Goal: Navigation & Orientation: Find specific page/section

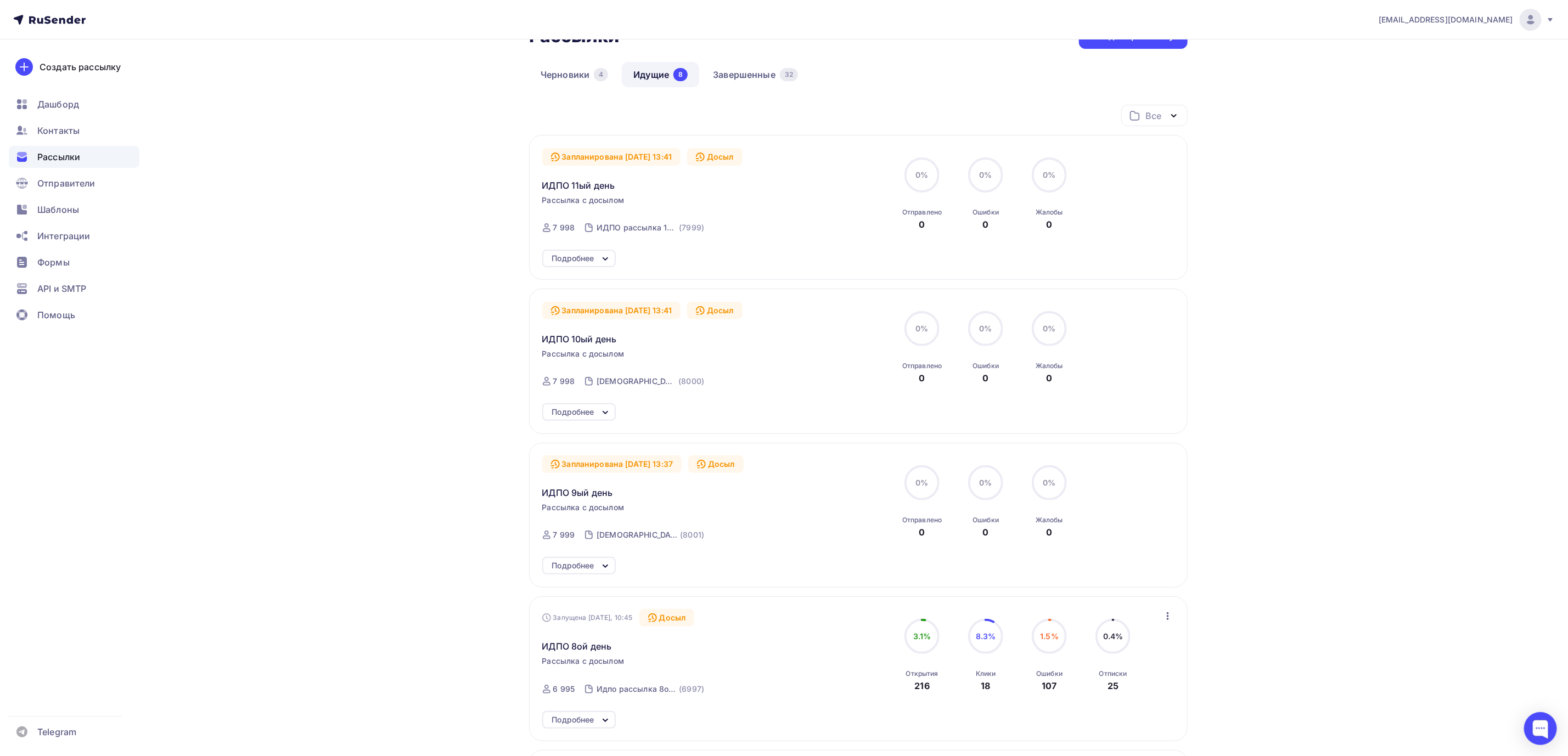
scroll to position [50, 0]
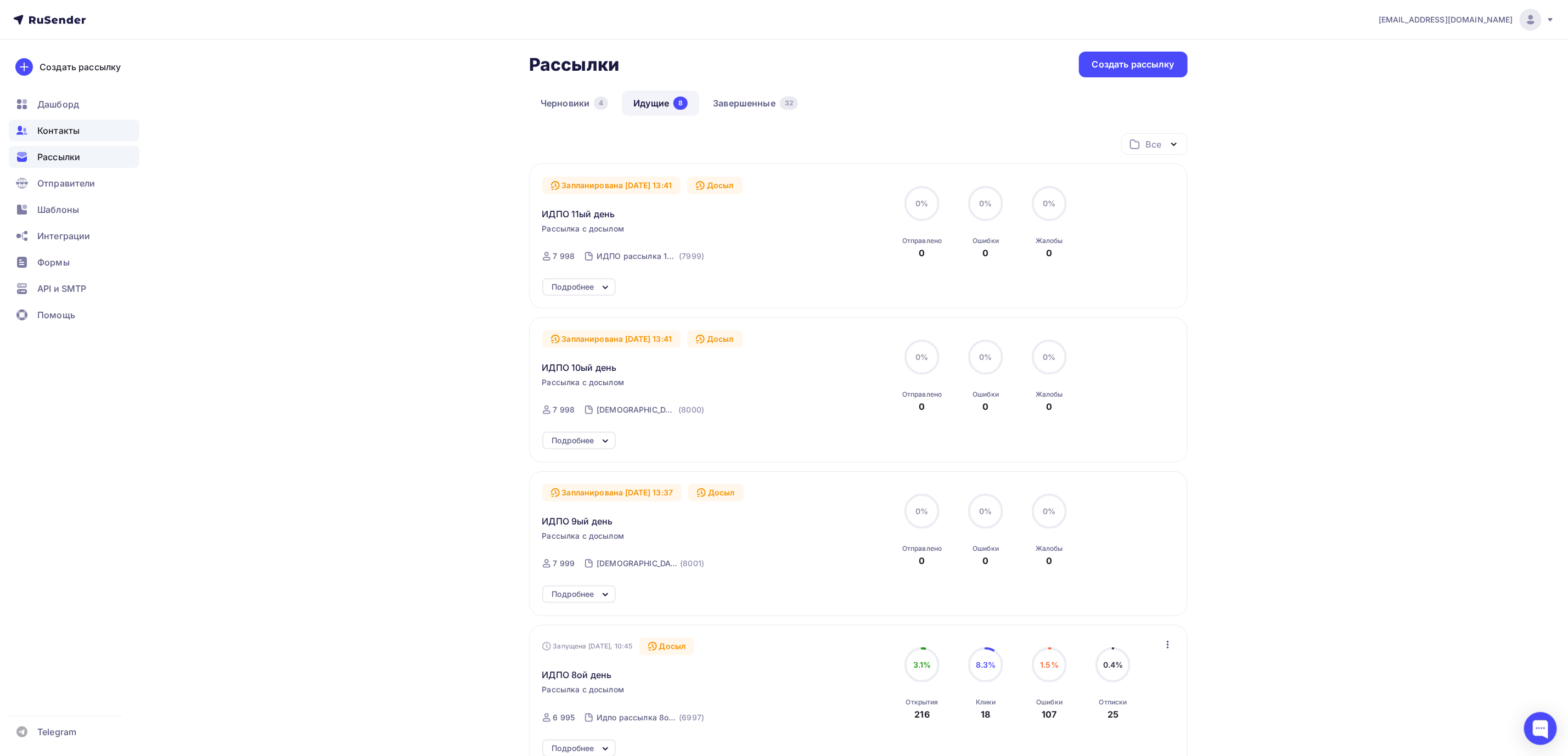
click at [83, 131] on div "Контакты" at bounding box center [74, 130] width 131 height 22
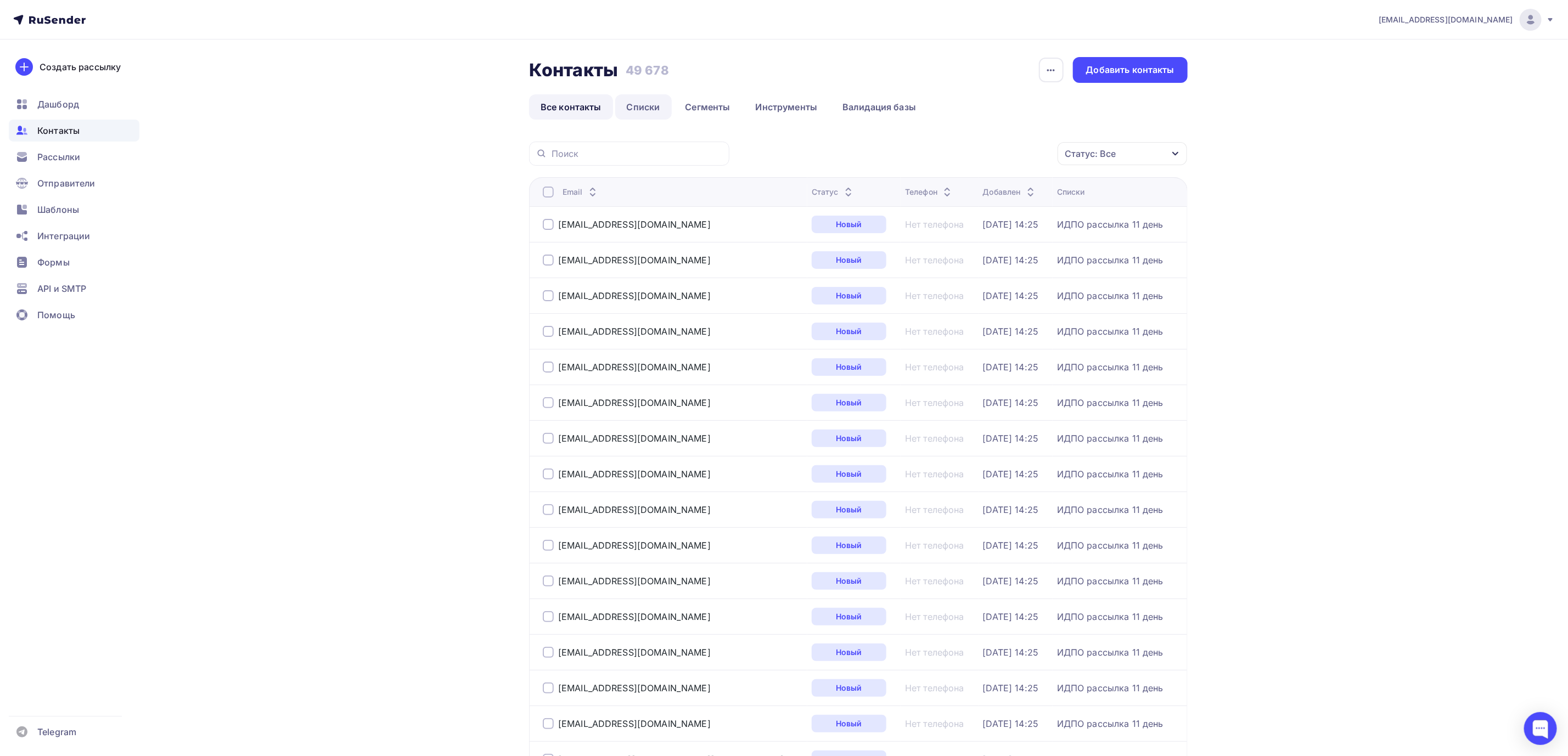
click at [660, 116] on link "Списки" at bounding box center [644, 107] width 56 height 25
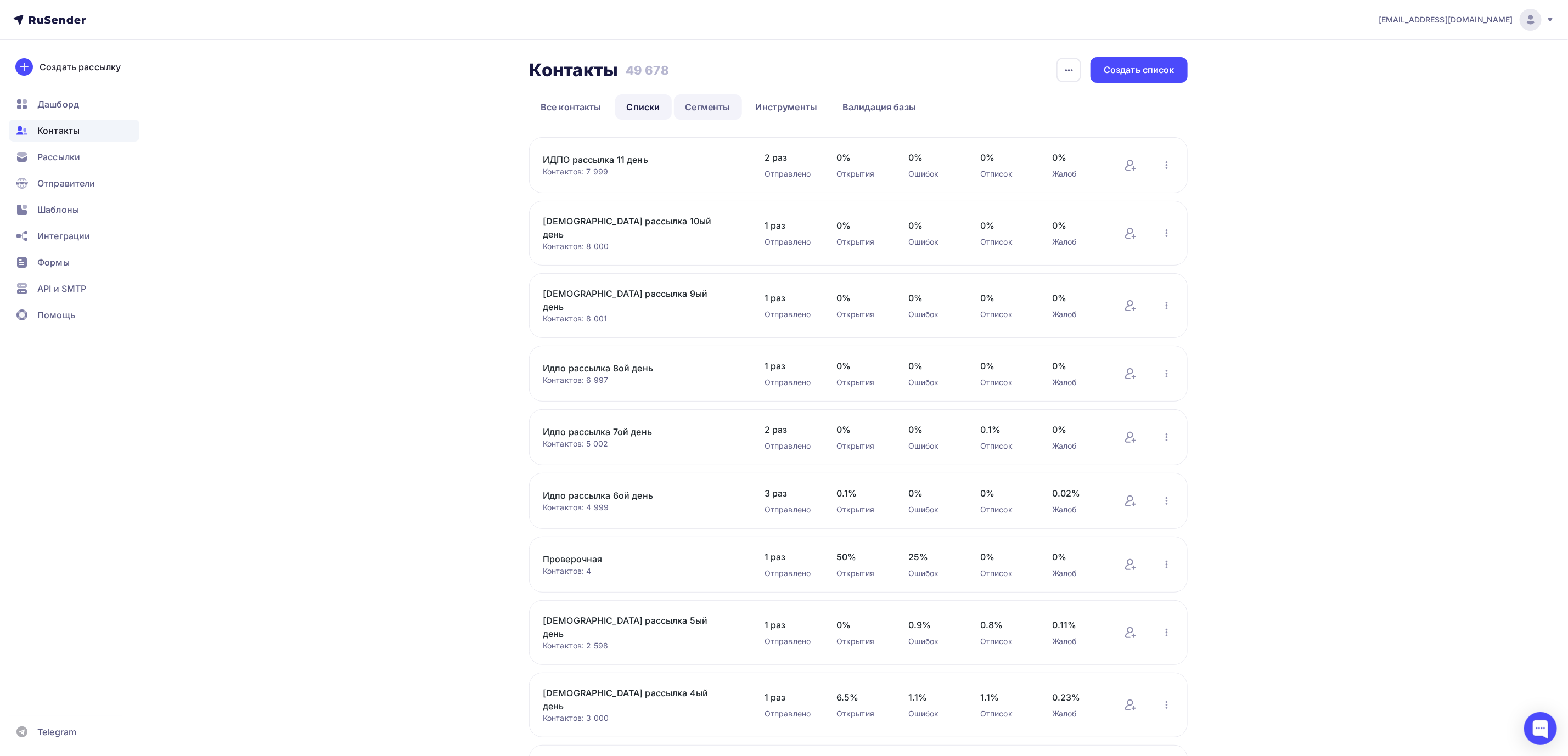
click at [708, 102] on link "Сегменты" at bounding box center [708, 107] width 68 height 25
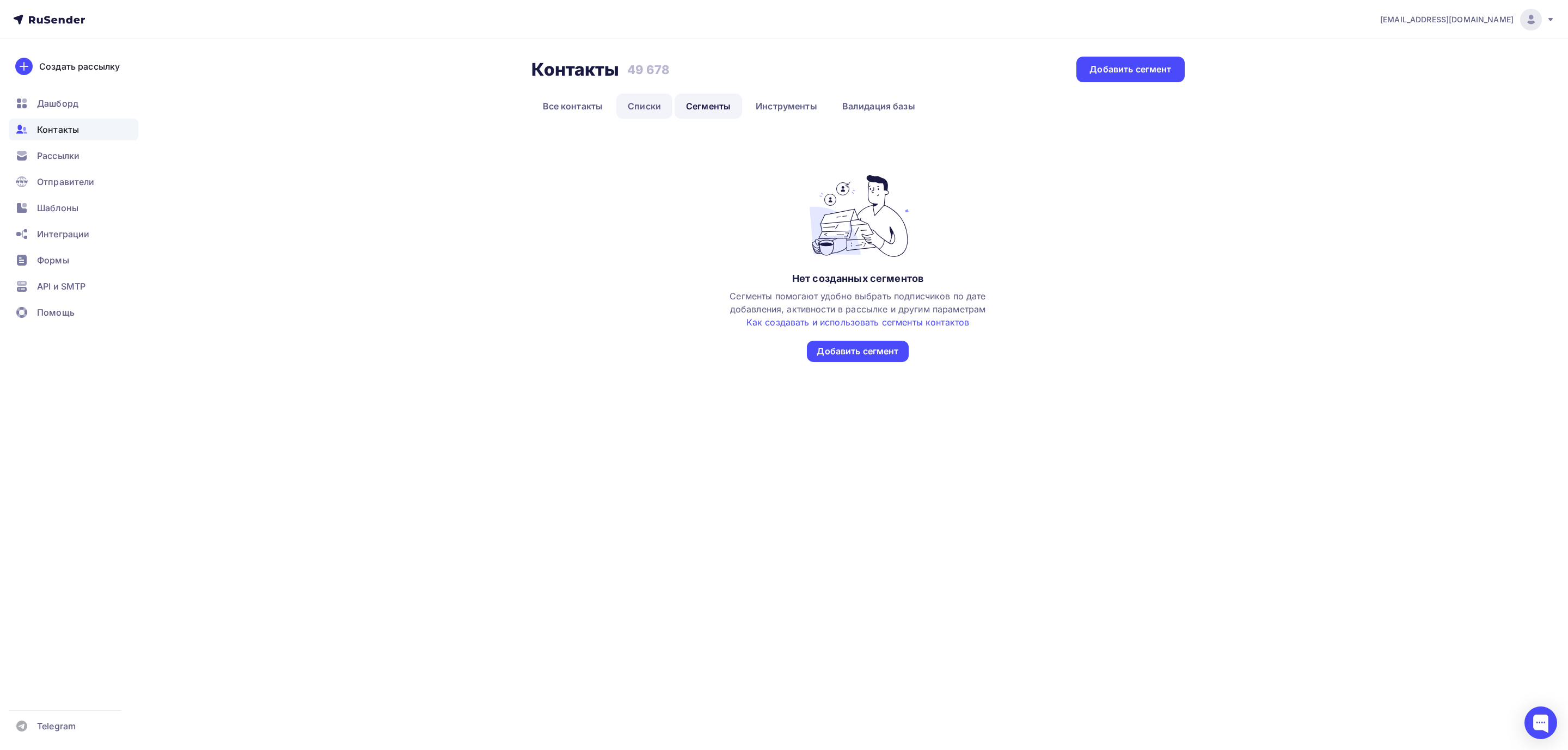
click at [650, 109] on link "Списки" at bounding box center [644, 106] width 56 height 25
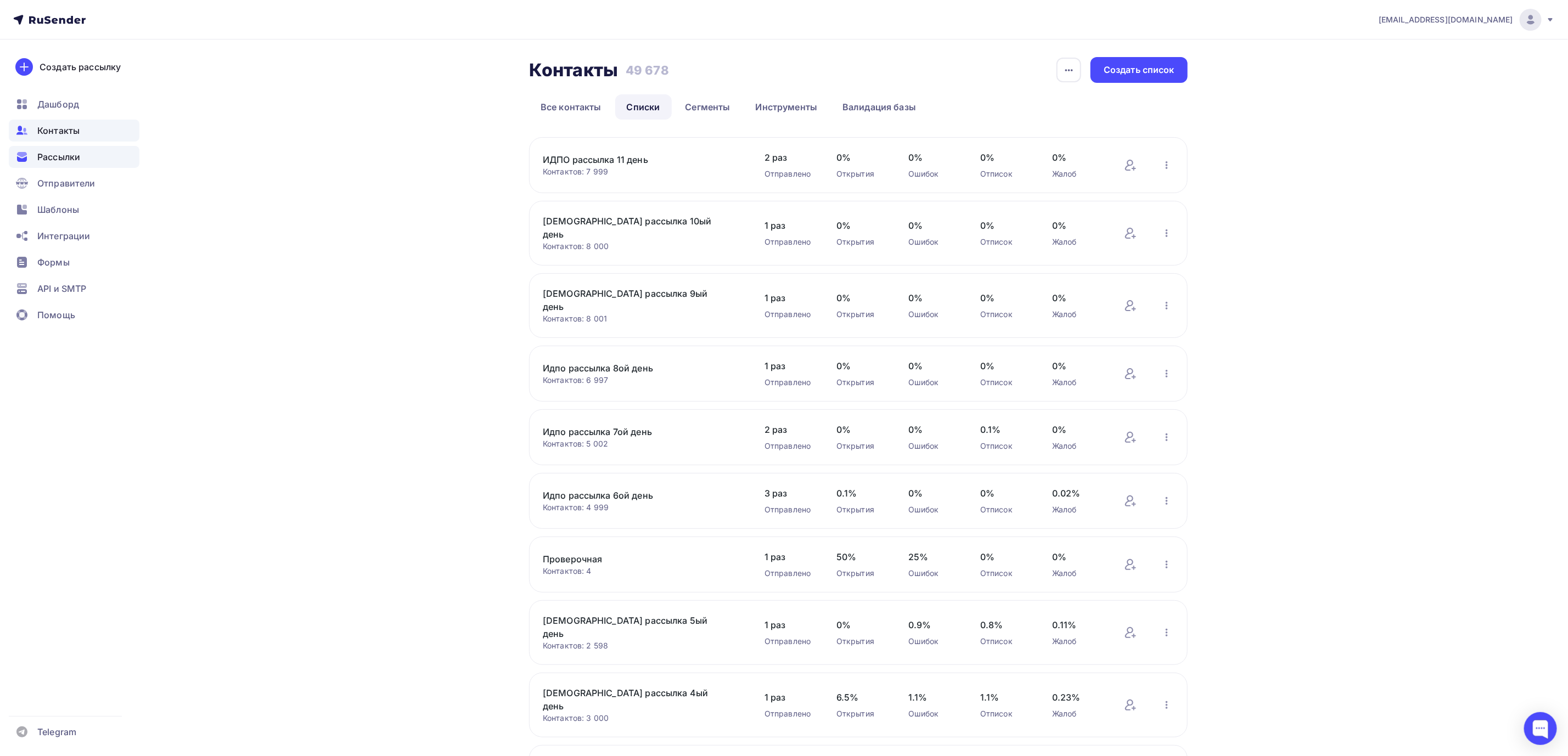
click at [86, 155] on div "Рассылки" at bounding box center [74, 156] width 131 height 22
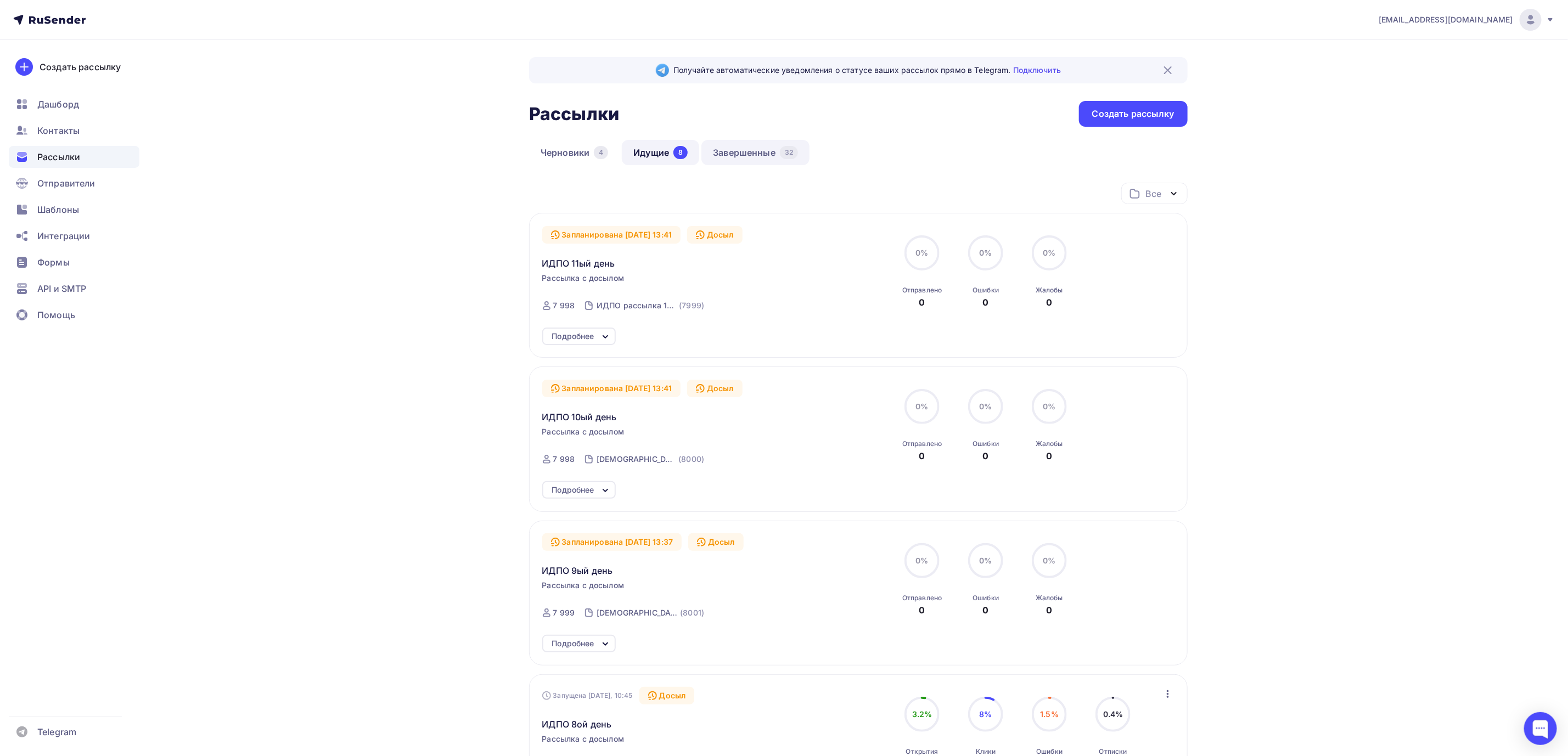
click at [753, 152] on link "Завершенные 32" at bounding box center [755, 152] width 108 height 25
